Goal: Task Accomplishment & Management: Manage account settings

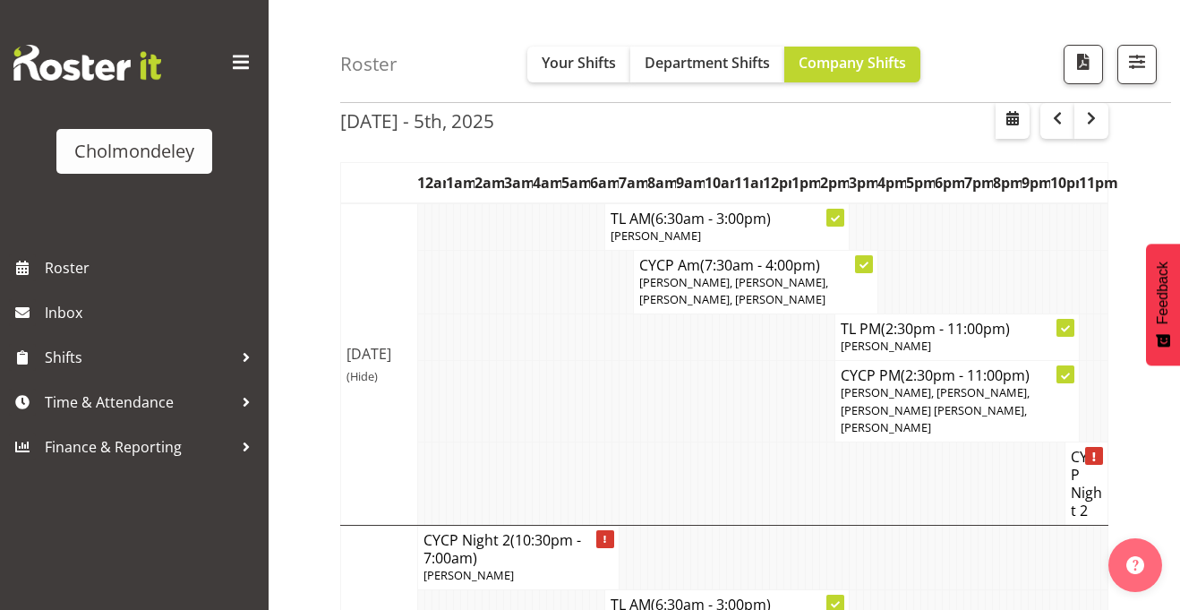
scroll to position [80, 0]
click at [1057, 124] on span "button" at bounding box center [1057, 117] width 21 height 21
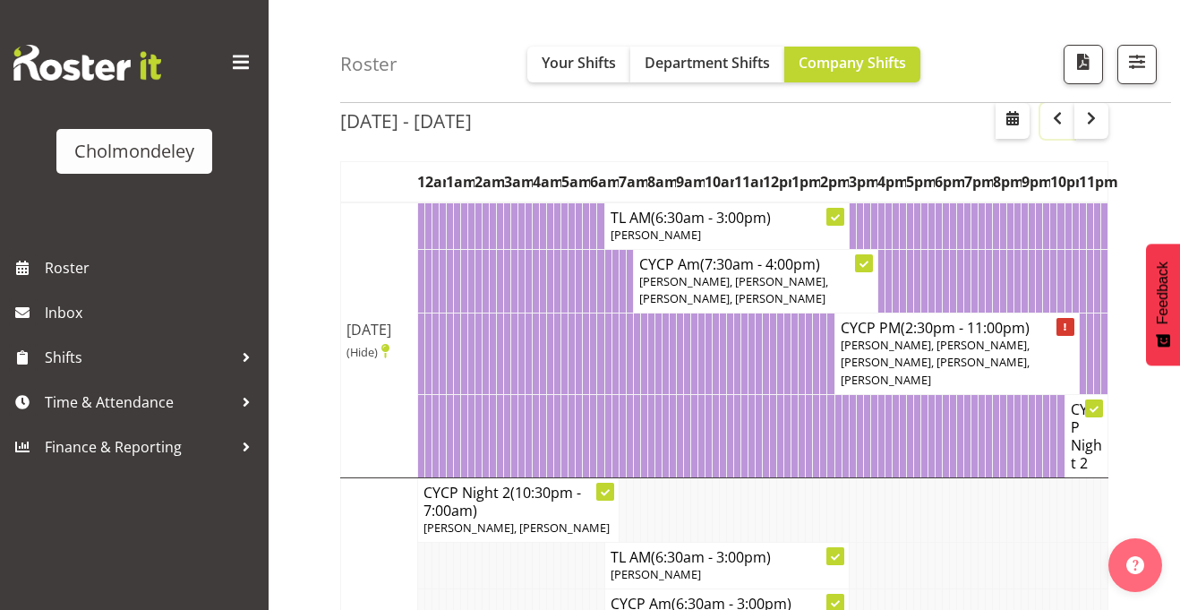
click at [1057, 124] on span "button" at bounding box center [1057, 117] width 21 height 21
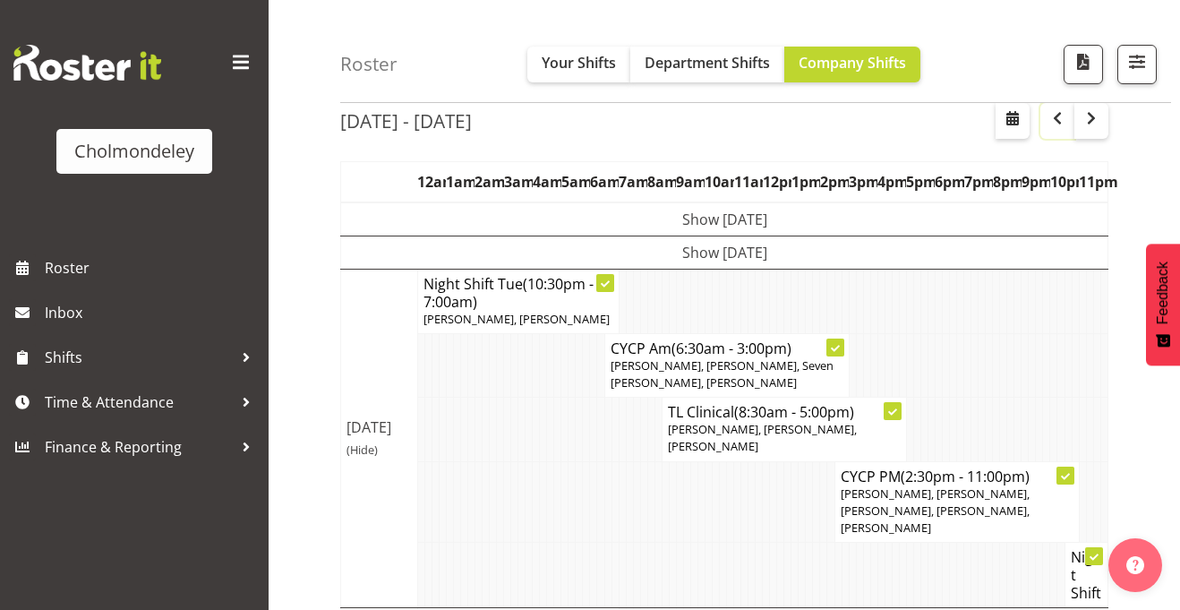
click at [1057, 124] on span "button" at bounding box center [1057, 117] width 21 height 21
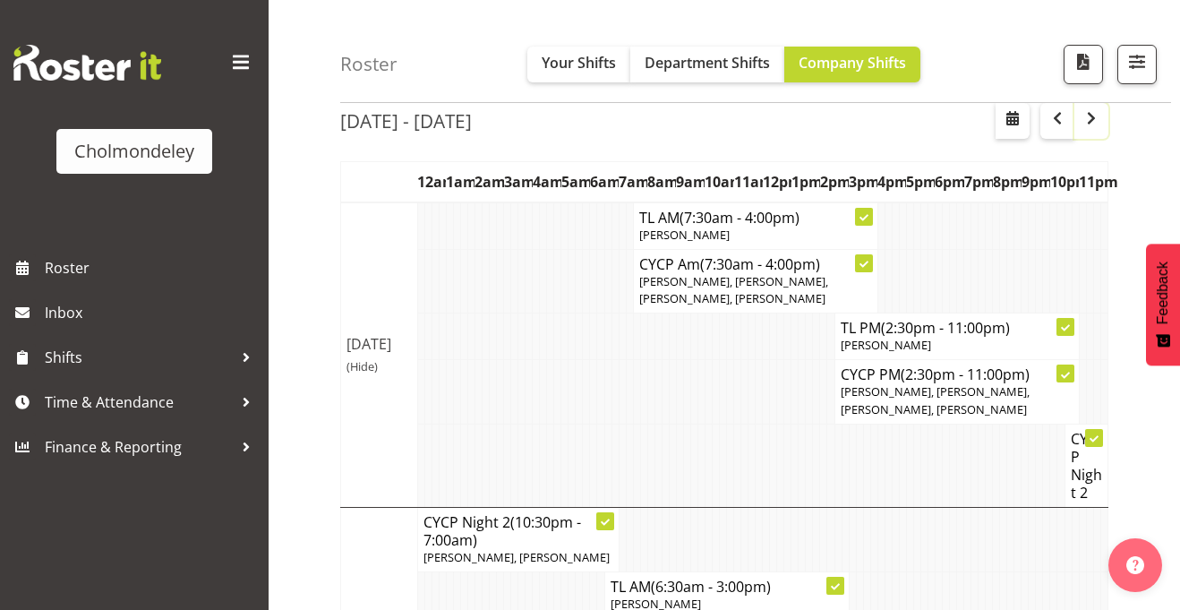
click at [1093, 125] on span "button" at bounding box center [1091, 117] width 21 height 21
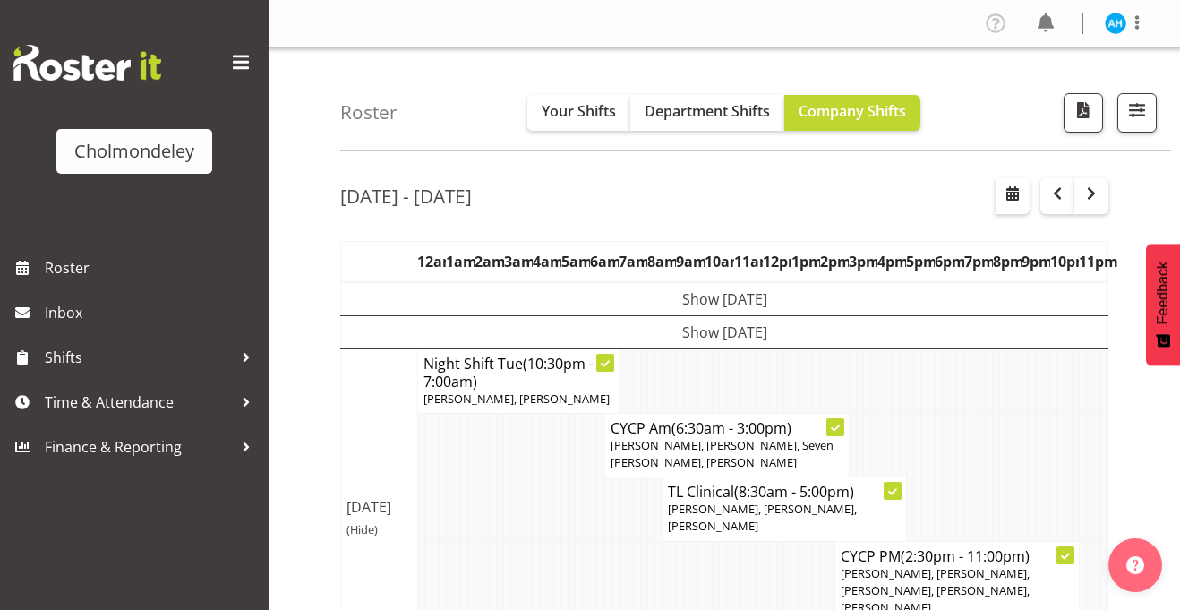
click at [697, 334] on td "Show [DATE]" at bounding box center [724, 331] width 767 height 33
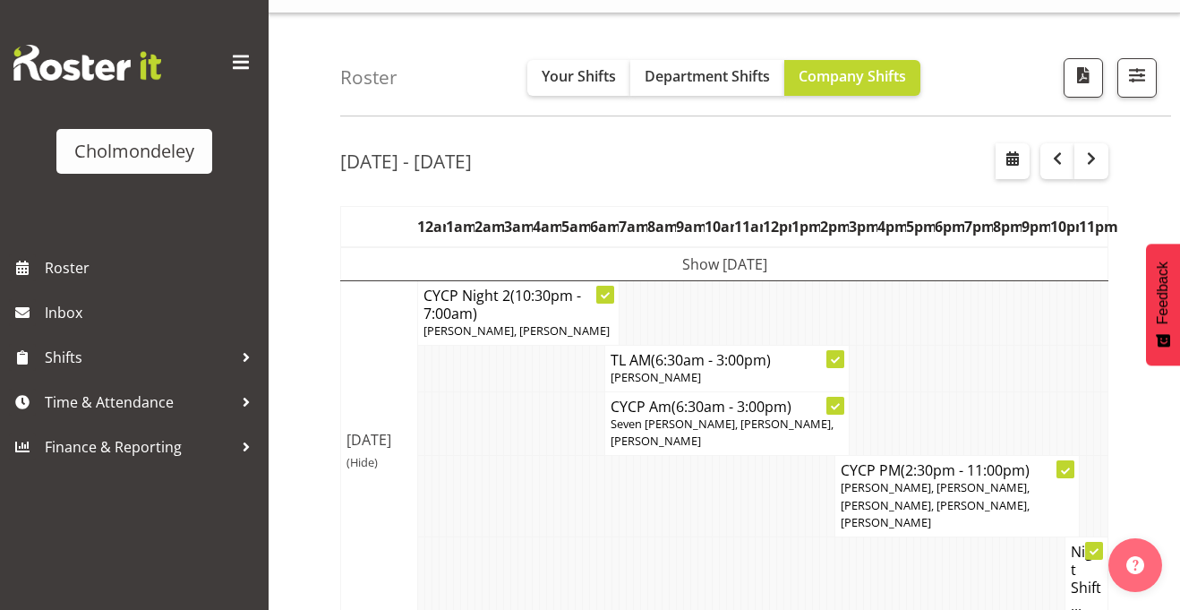
scroll to position [34, 0]
click at [687, 258] on td "Show [DATE]" at bounding box center [724, 265] width 767 height 34
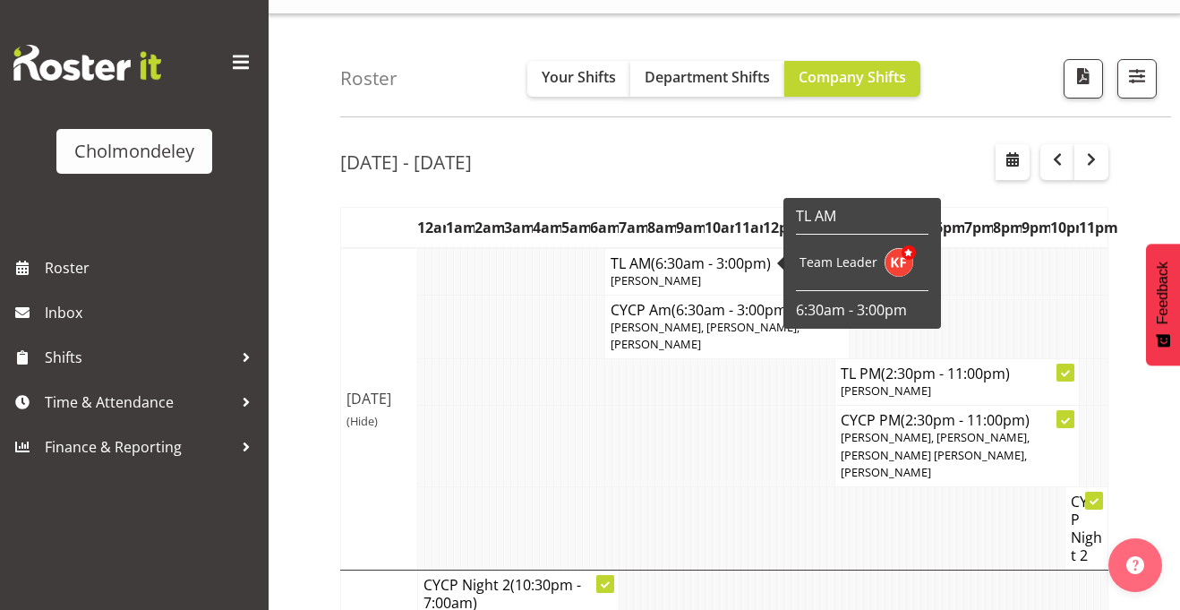
click at [649, 438] on td at bounding box center [650, 446] width 7 height 81
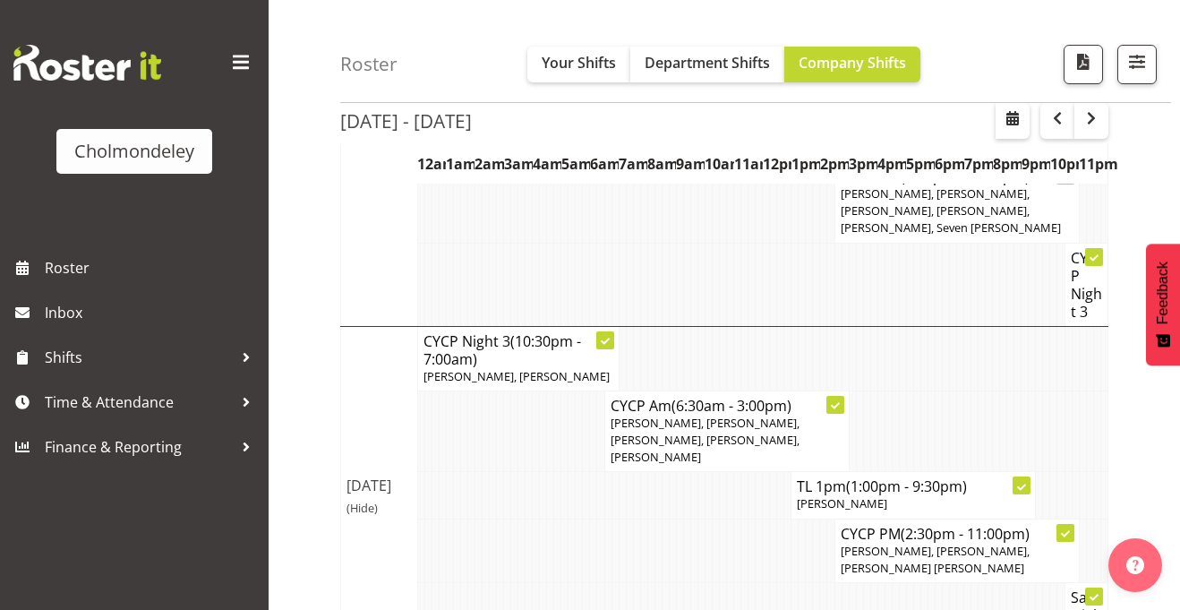
scroll to position [1759, 0]
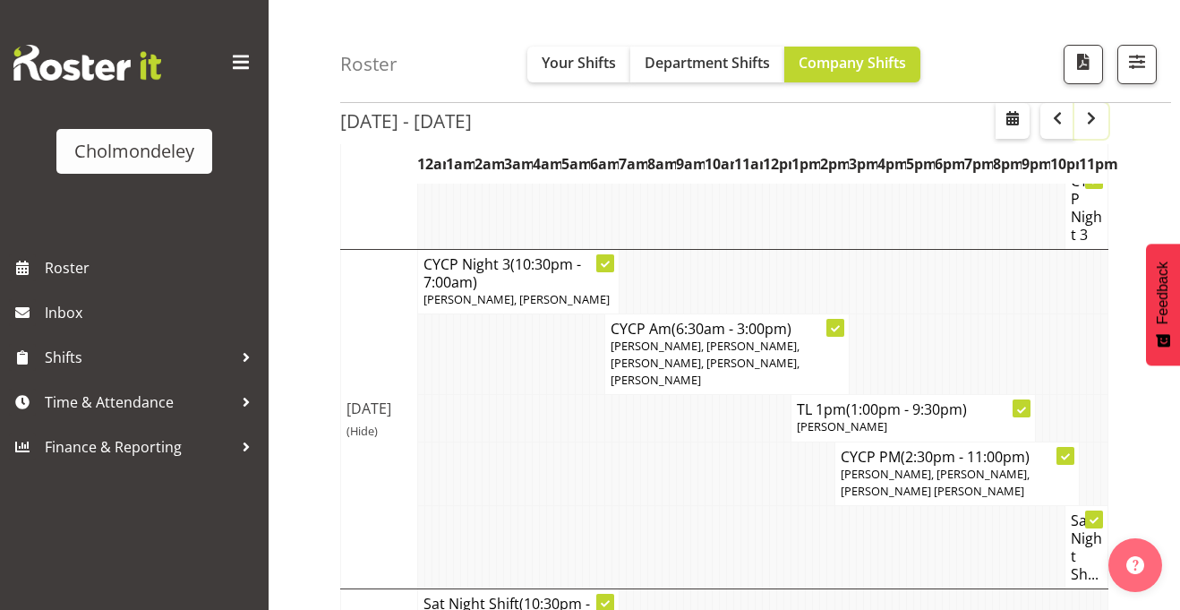
click at [1084, 117] on span "button" at bounding box center [1091, 117] width 21 height 21
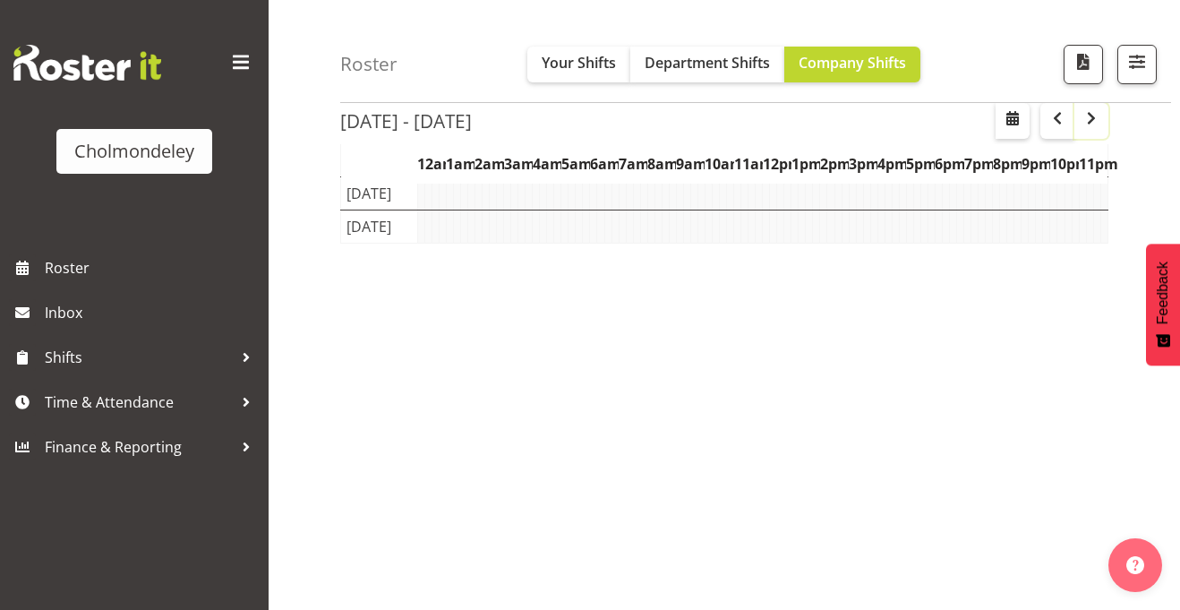
scroll to position [271, 0]
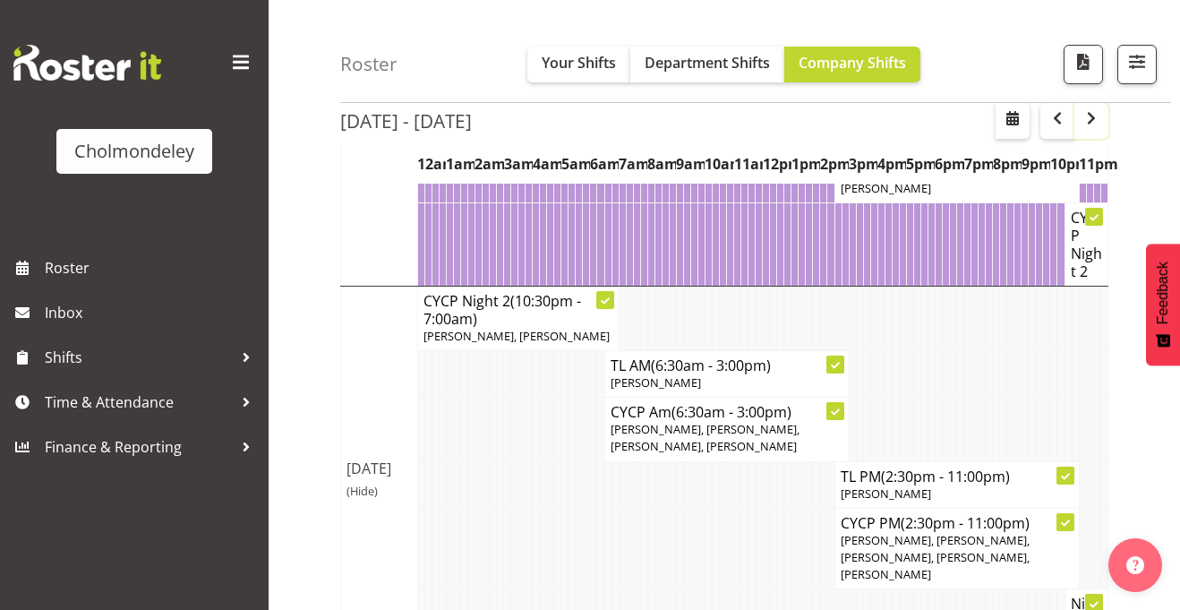
scroll to position [1742, 0]
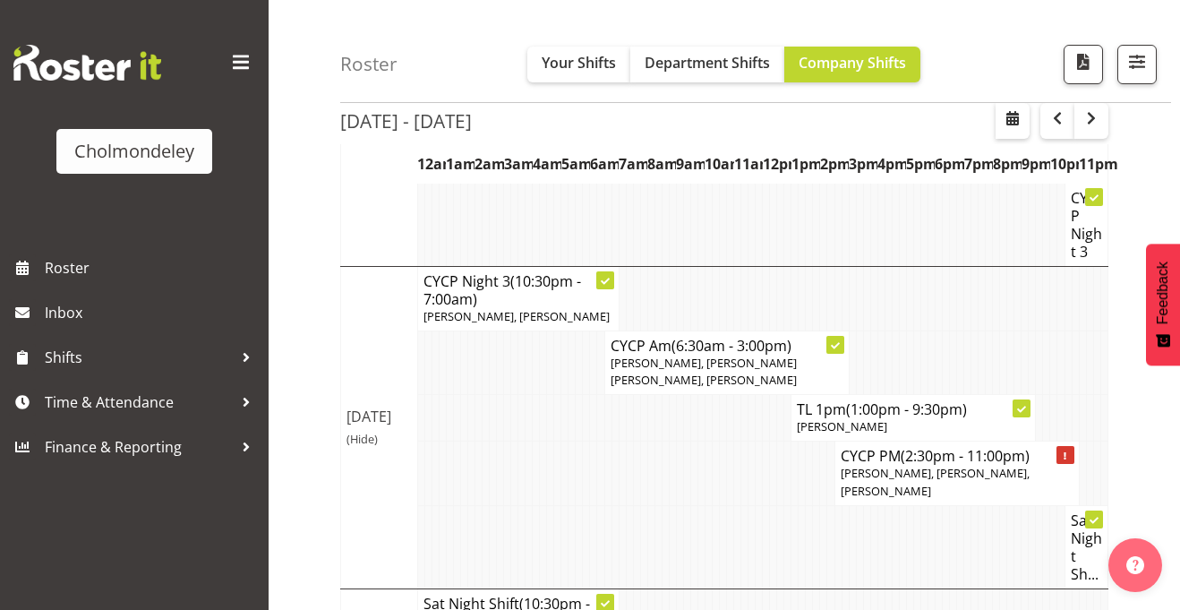
click at [676, 395] on td at bounding box center [679, 418] width 7 height 47
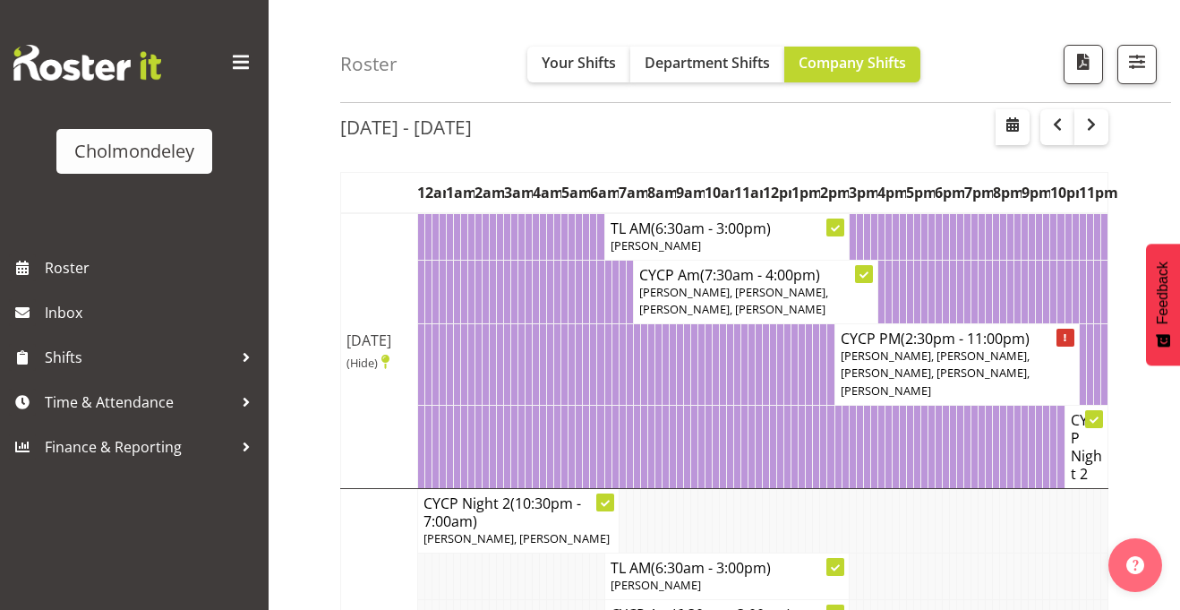
scroll to position [68, 0]
click at [1091, 117] on span "button" at bounding box center [1091, 125] width 21 height 21
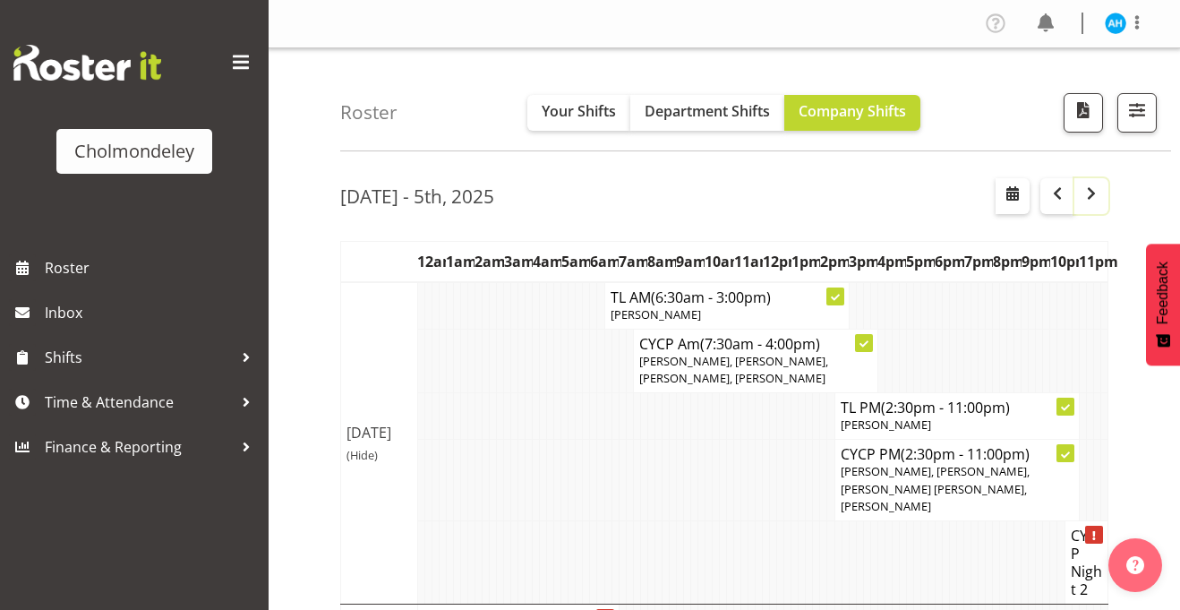
click at [1098, 187] on span "button" at bounding box center [1091, 193] width 21 height 21
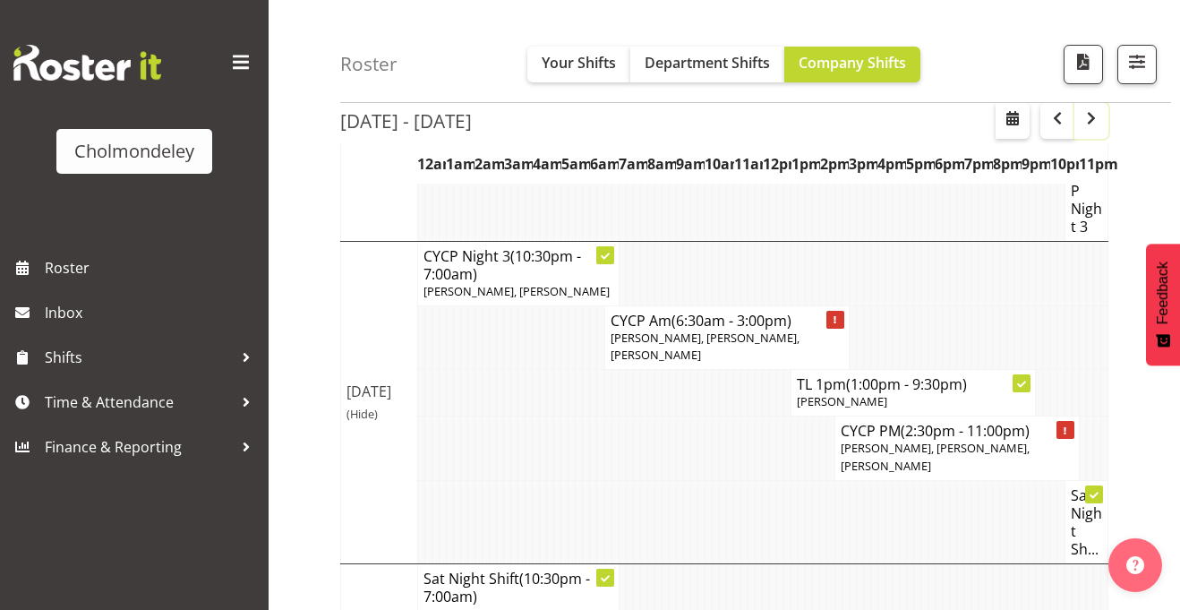
scroll to position [1172, 0]
